Goal: Task Accomplishment & Management: Manage account settings

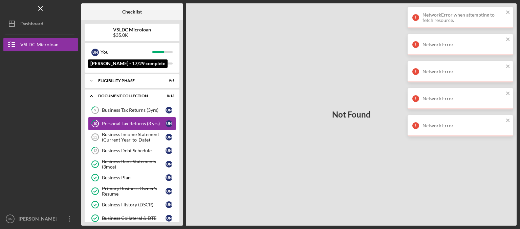
scroll to position [5, 0]
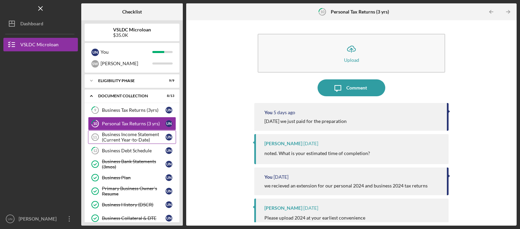
click at [122, 138] on div "Business Income Statement (Current Year-to-Date)" at bounding box center [134, 137] width 64 height 11
